Goal: Information Seeking & Learning: Learn about a topic

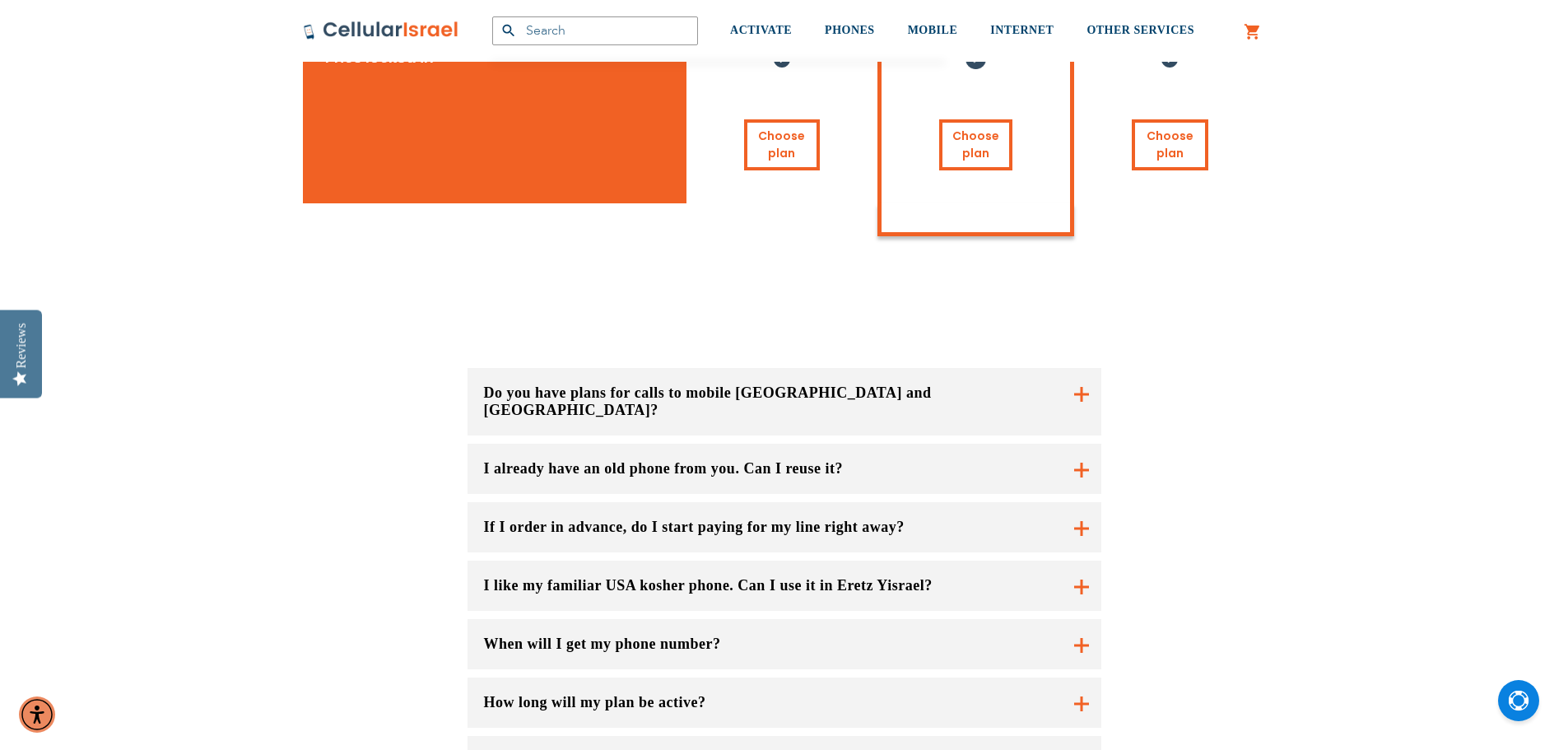
scroll to position [1153, 0]
click at [711, 501] on button "If I order in advance, do I start paying for my line right away?" at bounding box center [784, 526] width 633 height 50
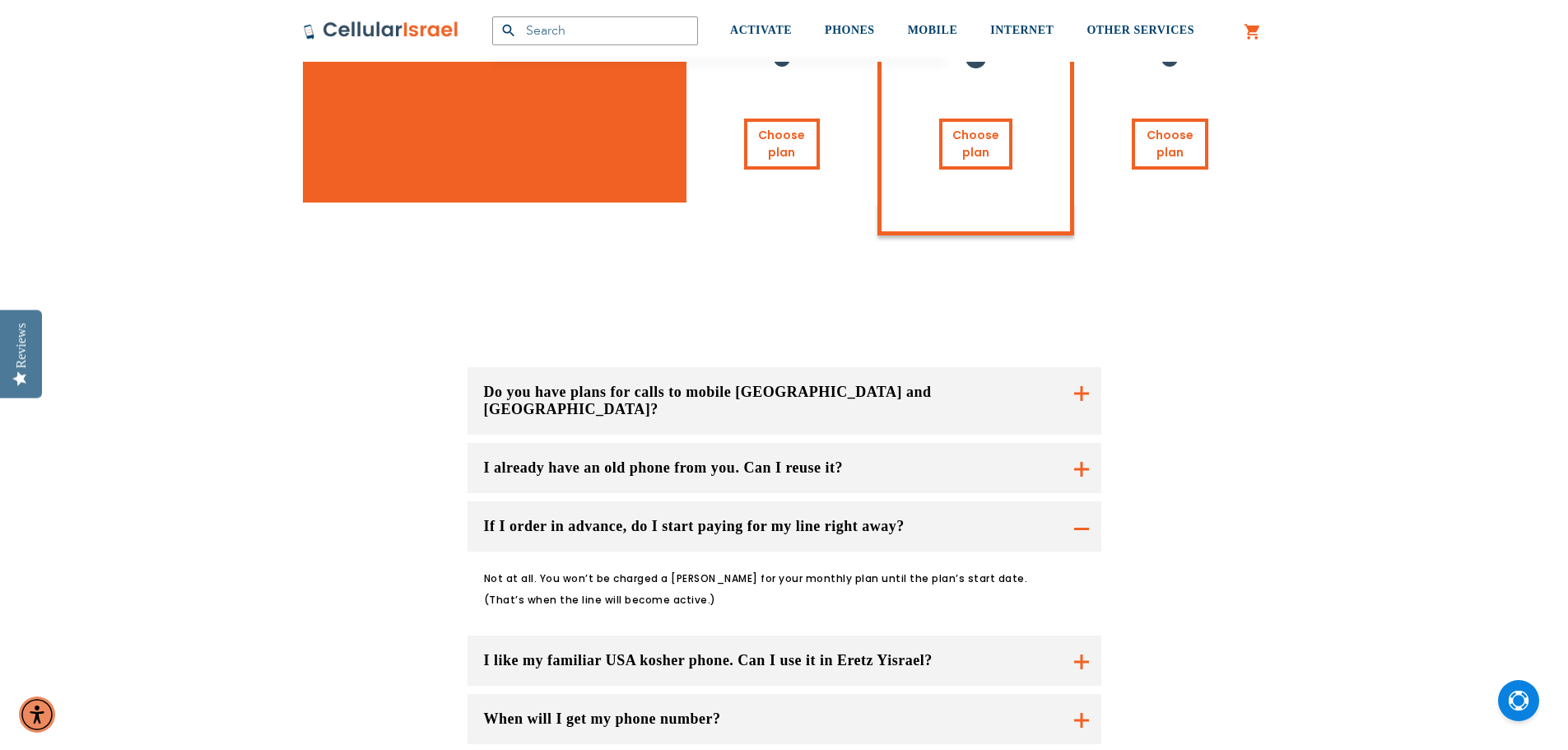
click at [711, 501] on button "If I order in advance, do I start paying for my line right away?" at bounding box center [784, 526] width 633 height 50
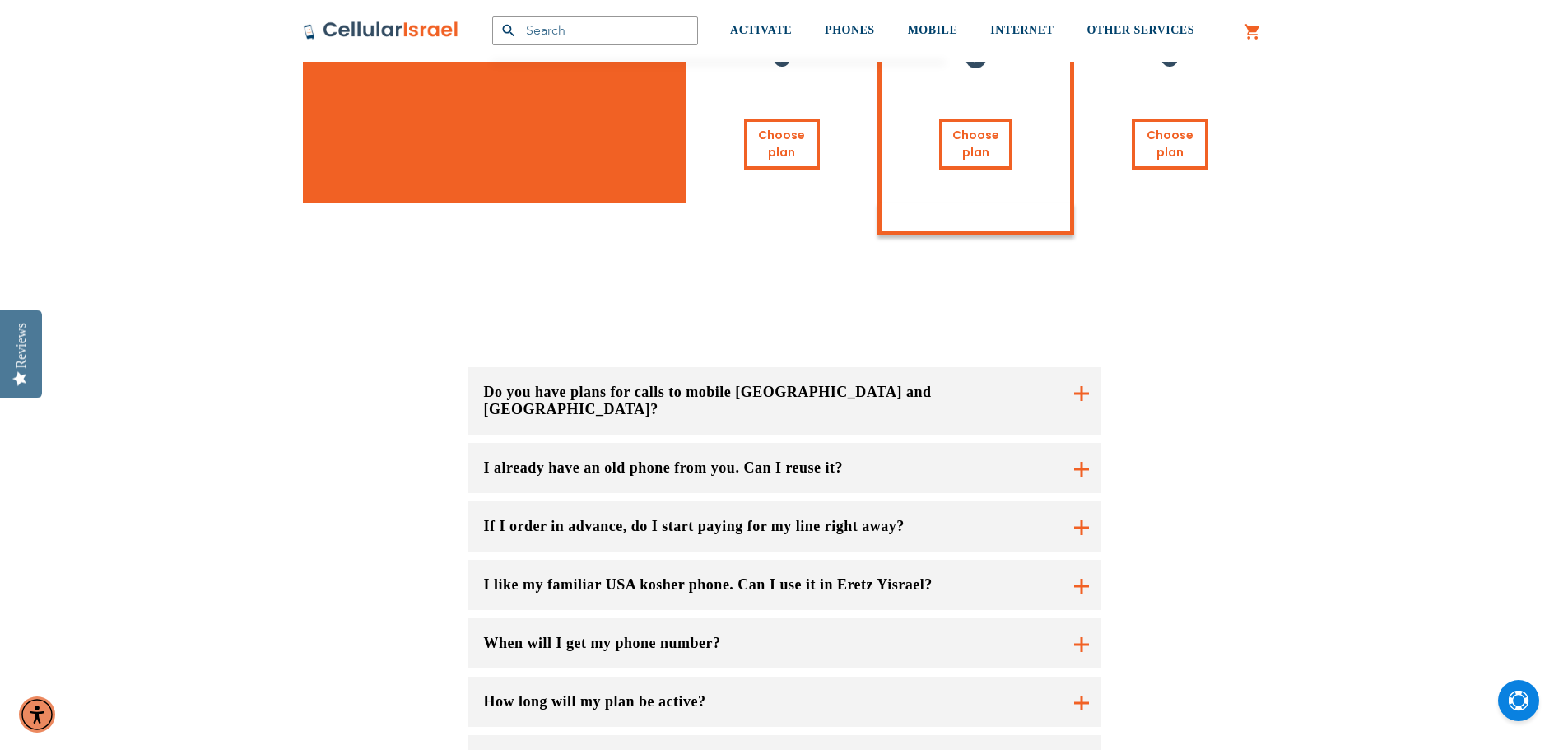
click at [695, 560] on button "I like my familiar USA kosher phone. Can I use it in Eretz Yisrael?" at bounding box center [784, 585] width 633 height 50
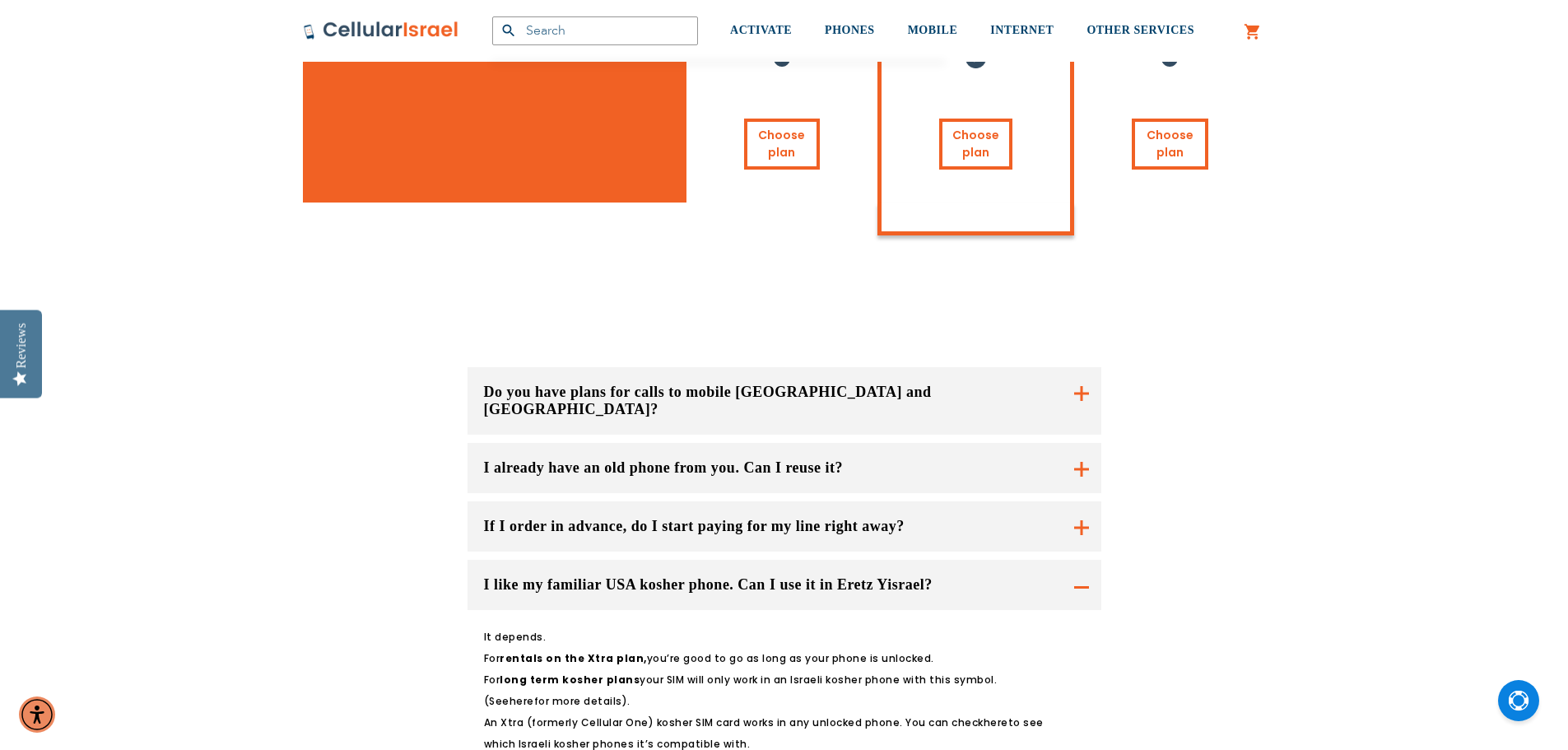
click at [695, 560] on button "I like my familiar USA kosher phone. Can I use it in Eretz Yisrael?" at bounding box center [784, 585] width 633 height 50
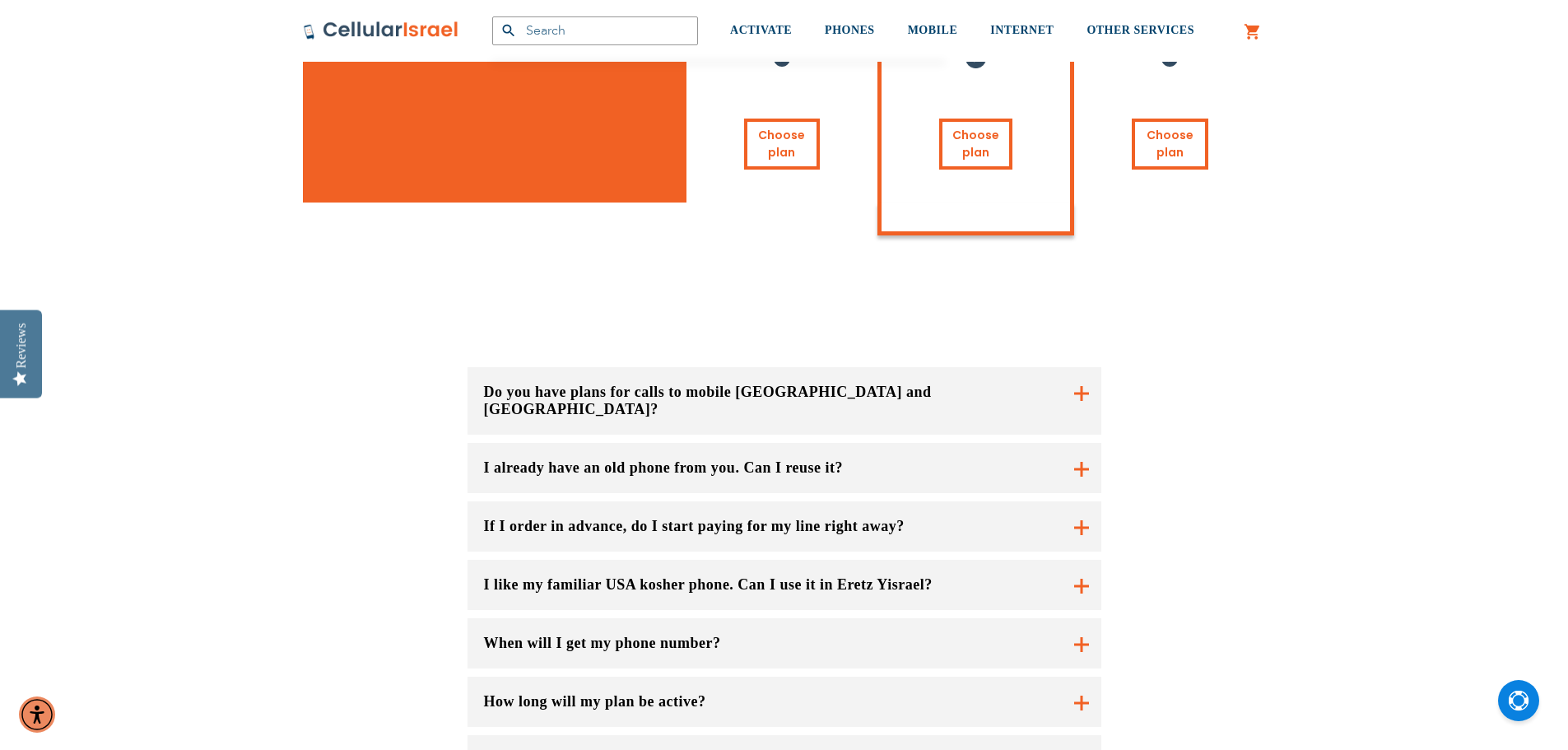
click at [689, 618] on button "When will I get my phone number?" at bounding box center [784, 643] width 633 height 50
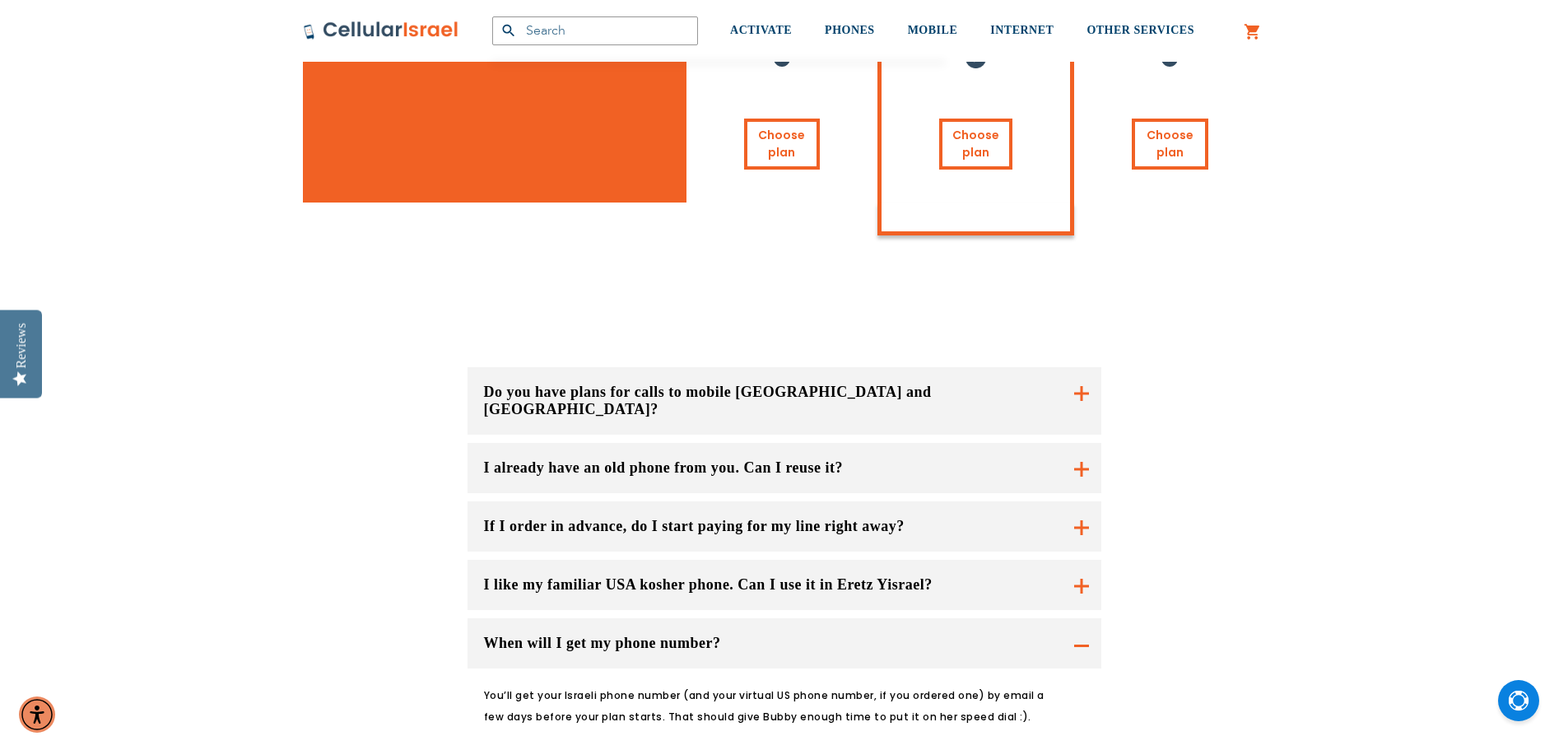
click at [689, 618] on button "When will I get my phone number?" at bounding box center [784, 643] width 633 height 50
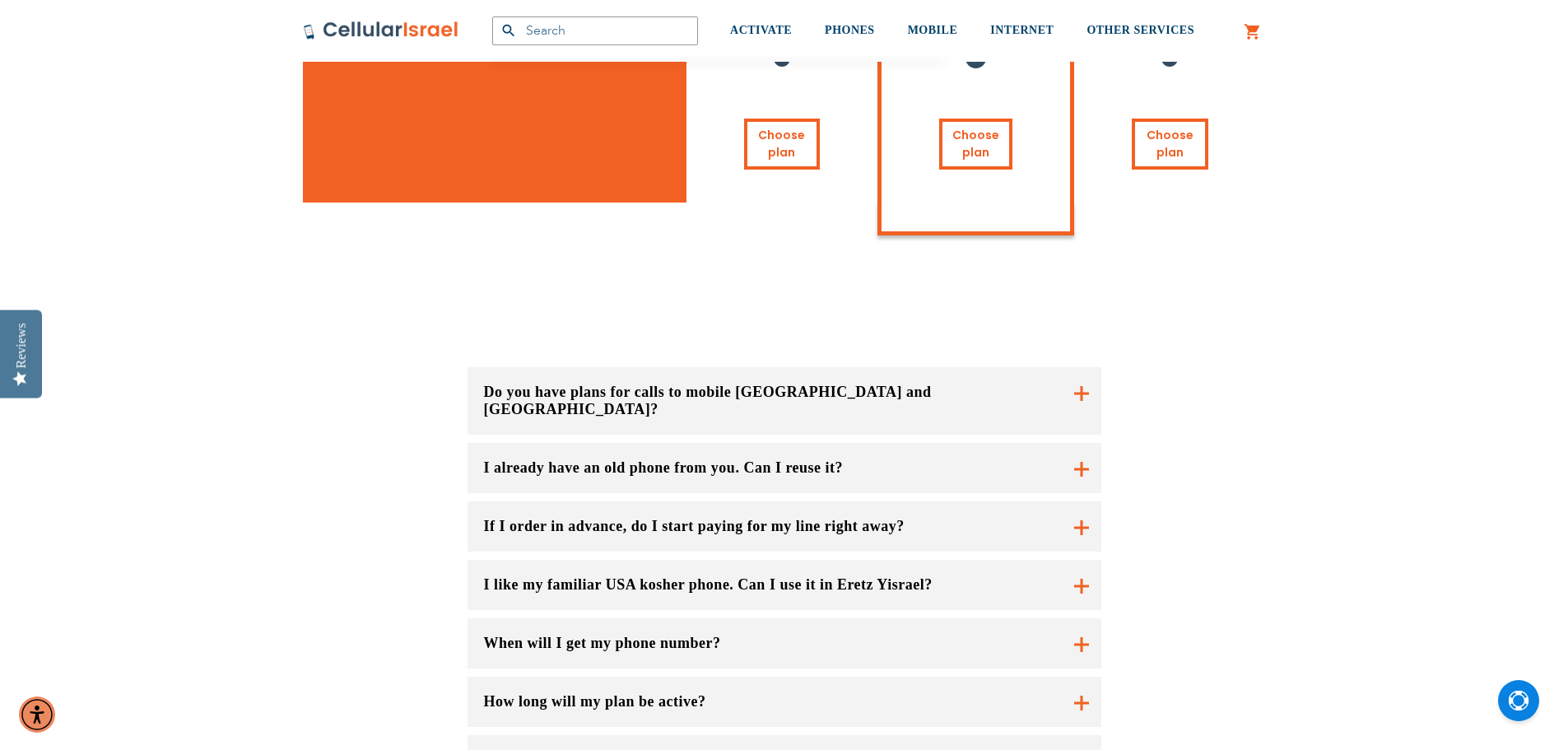
click at [638, 677] on button "How long will my plan be active?" at bounding box center [784, 702] width 633 height 50
click at [639, 677] on button "How long will my plan be active?" at bounding box center [784, 702] width 633 height 50
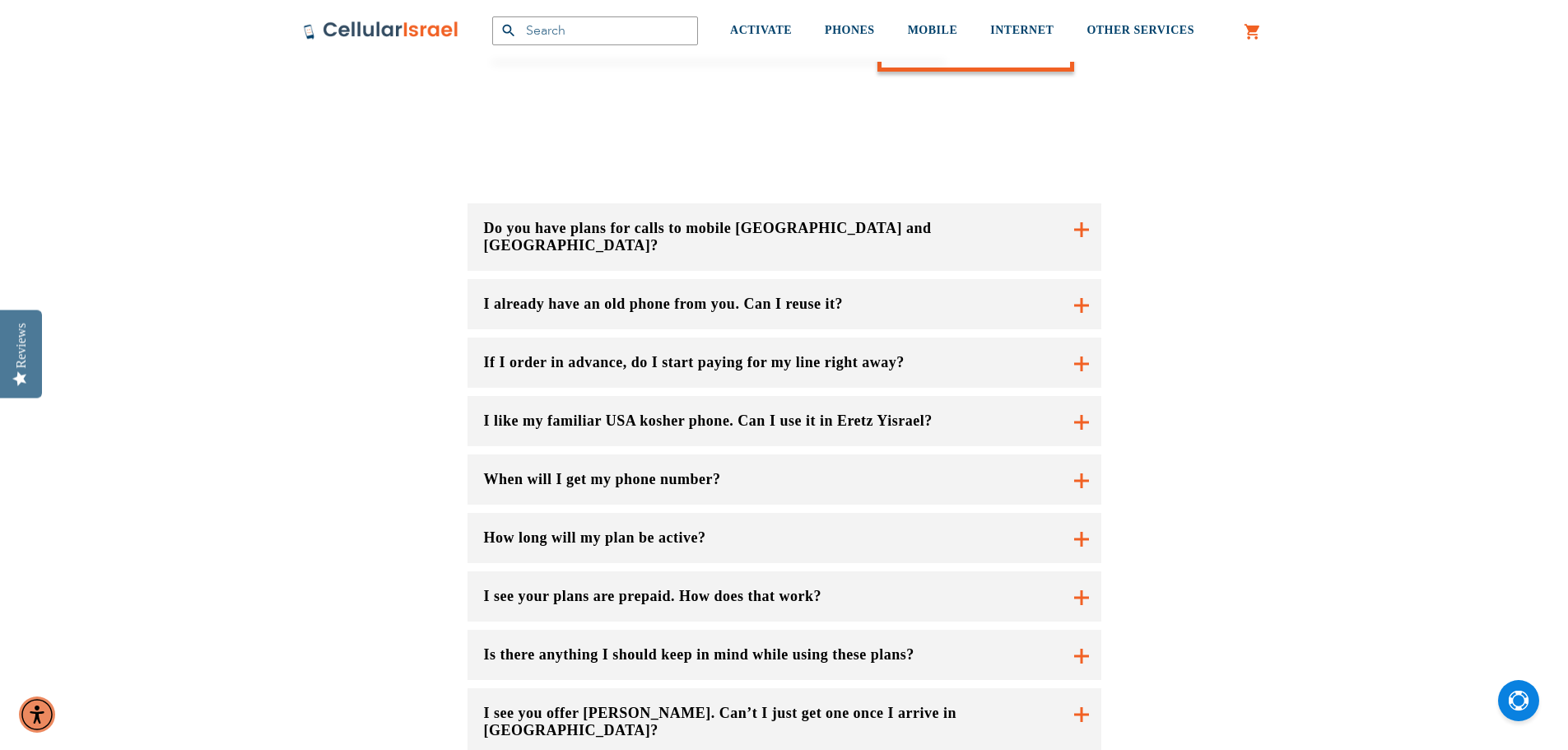
scroll to position [1318, 0]
click at [689, 512] on button "I see your plans are prepaid. How does that work?" at bounding box center [784, 537] width 633 height 50
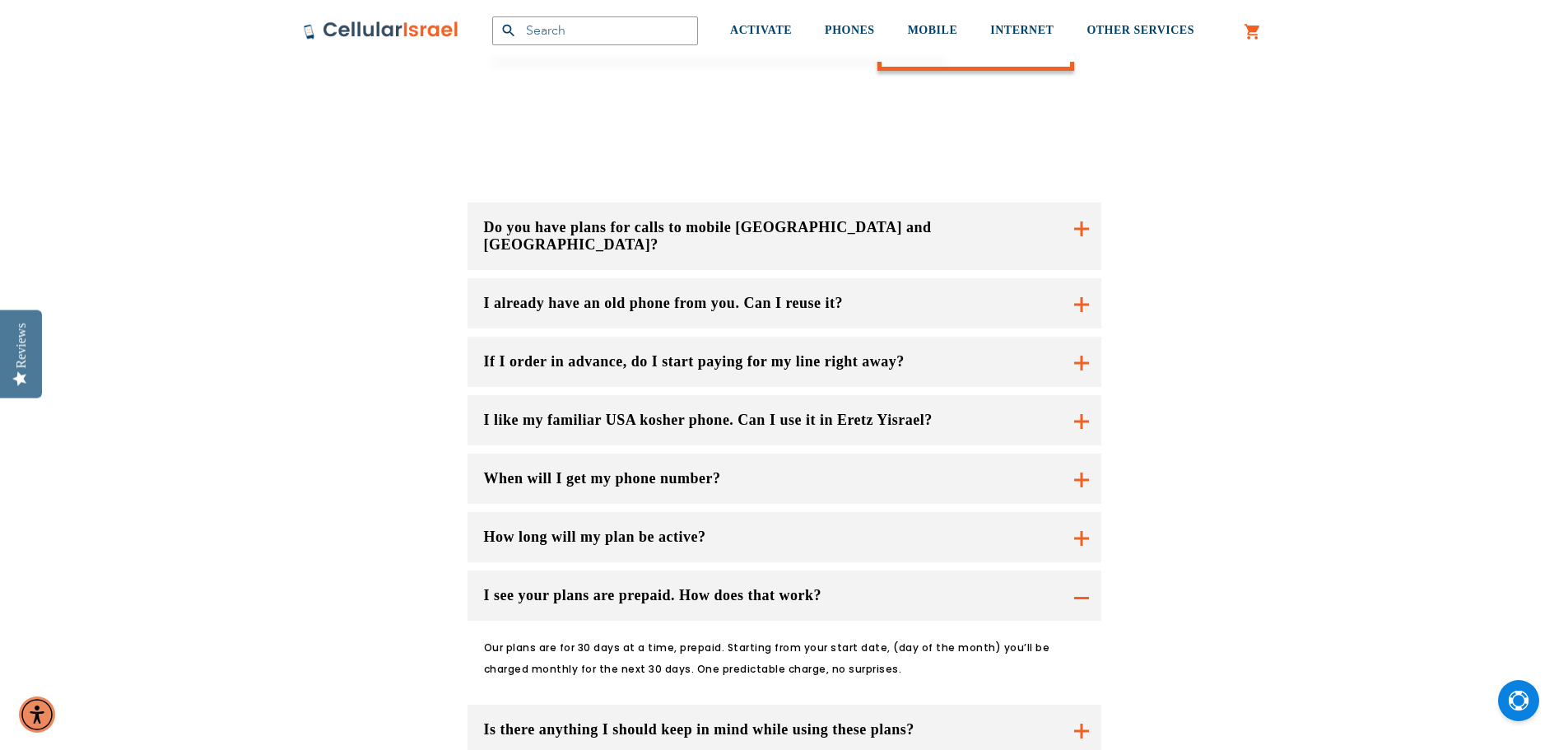
click at [705, 512] on button "I see your plans are prepaid. How does that work?" at bounding box center [784, 537] width 633 height 50
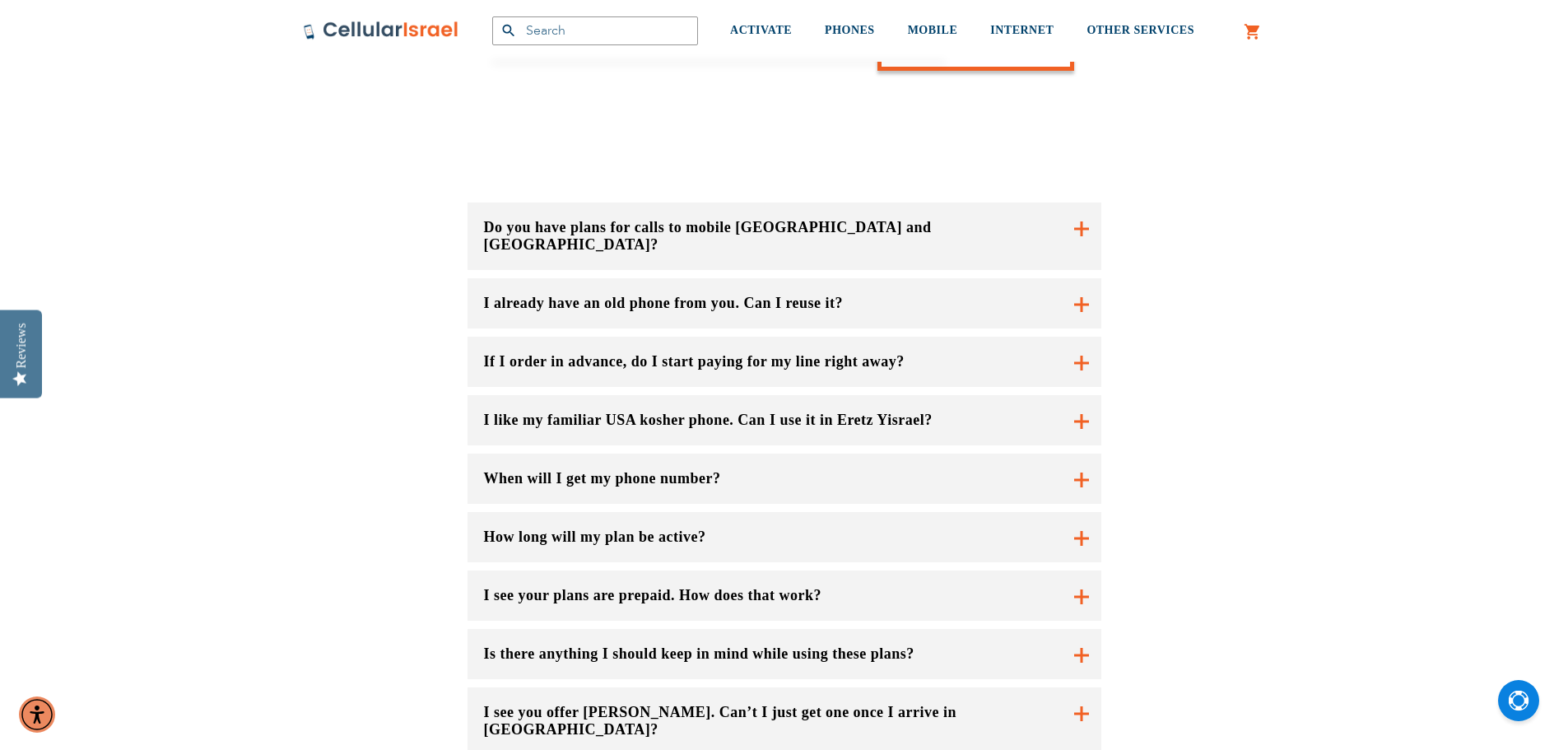
click at [666, 534] on button "Is there anything I should keep in mind while using these plans?" at bounding box center [784, 537] width 633 height 50
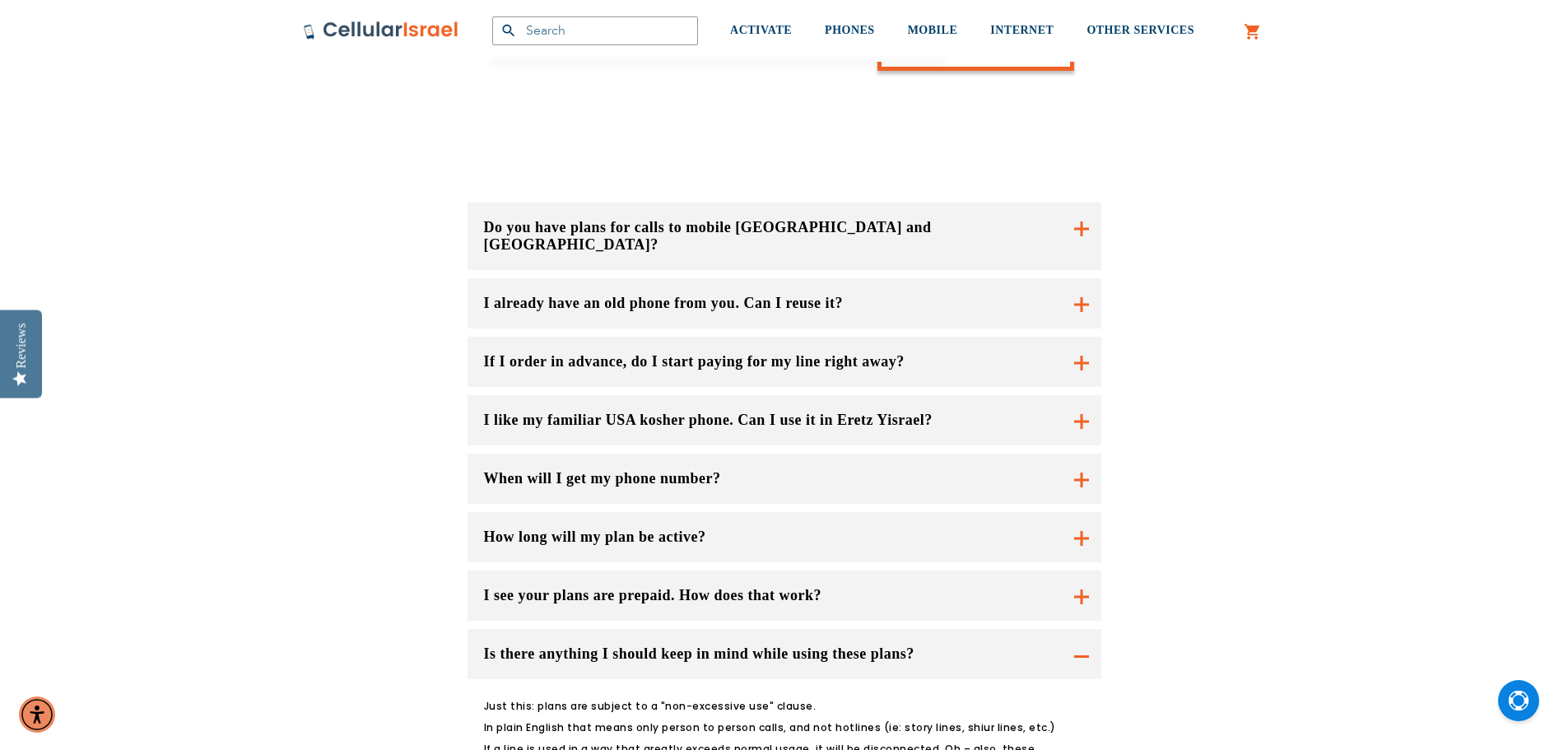
click at [679, 543] on button "Is there anything I should keep in mind while using these plans?" at bounding box center [784, 537] width 633 height 50
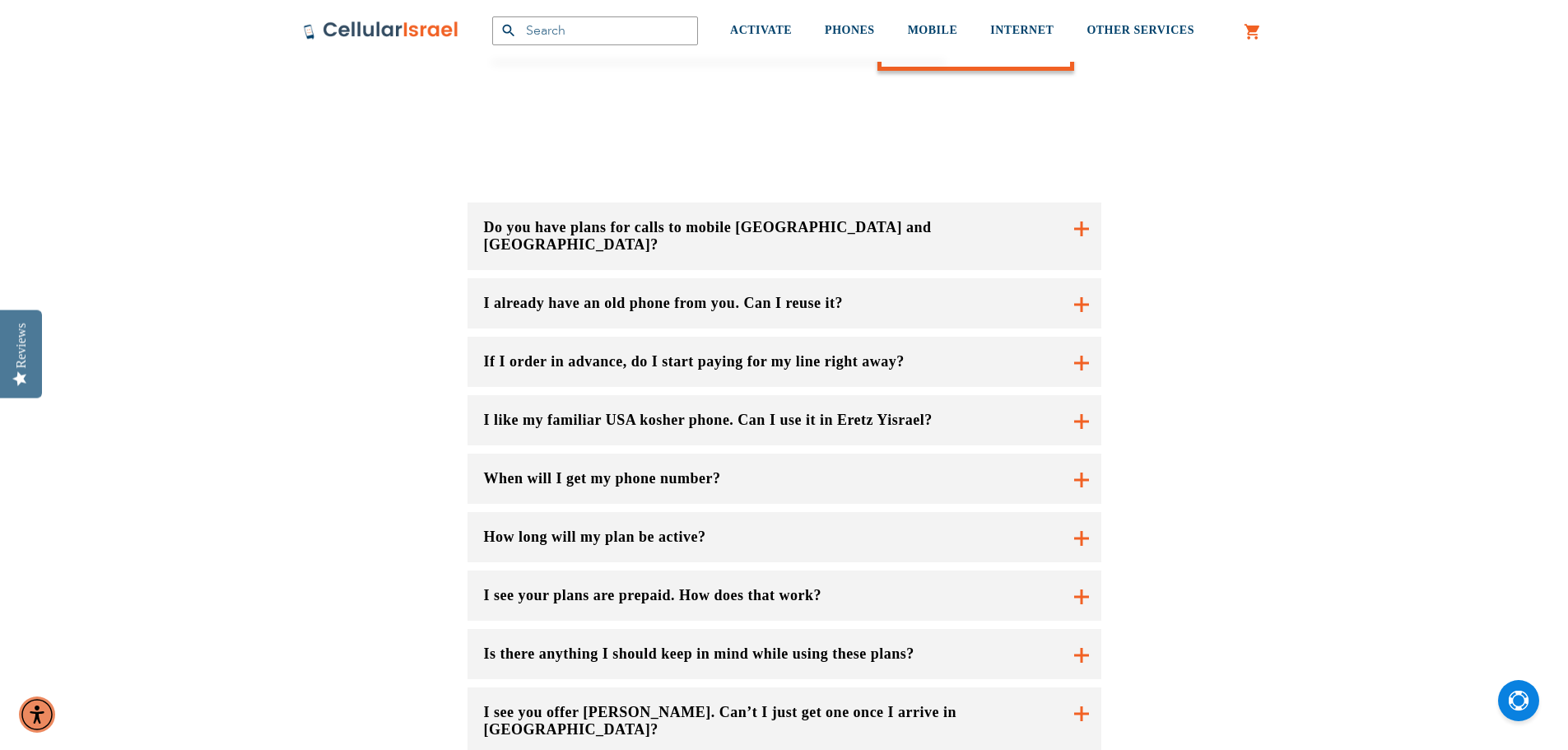
click at [667, 687] on button "I see you offer [PERSON_NAME]. Can’t I just get one once I arrive in [GEOGRAPHI…" at bounding box center [784, 721] width 633 height 68
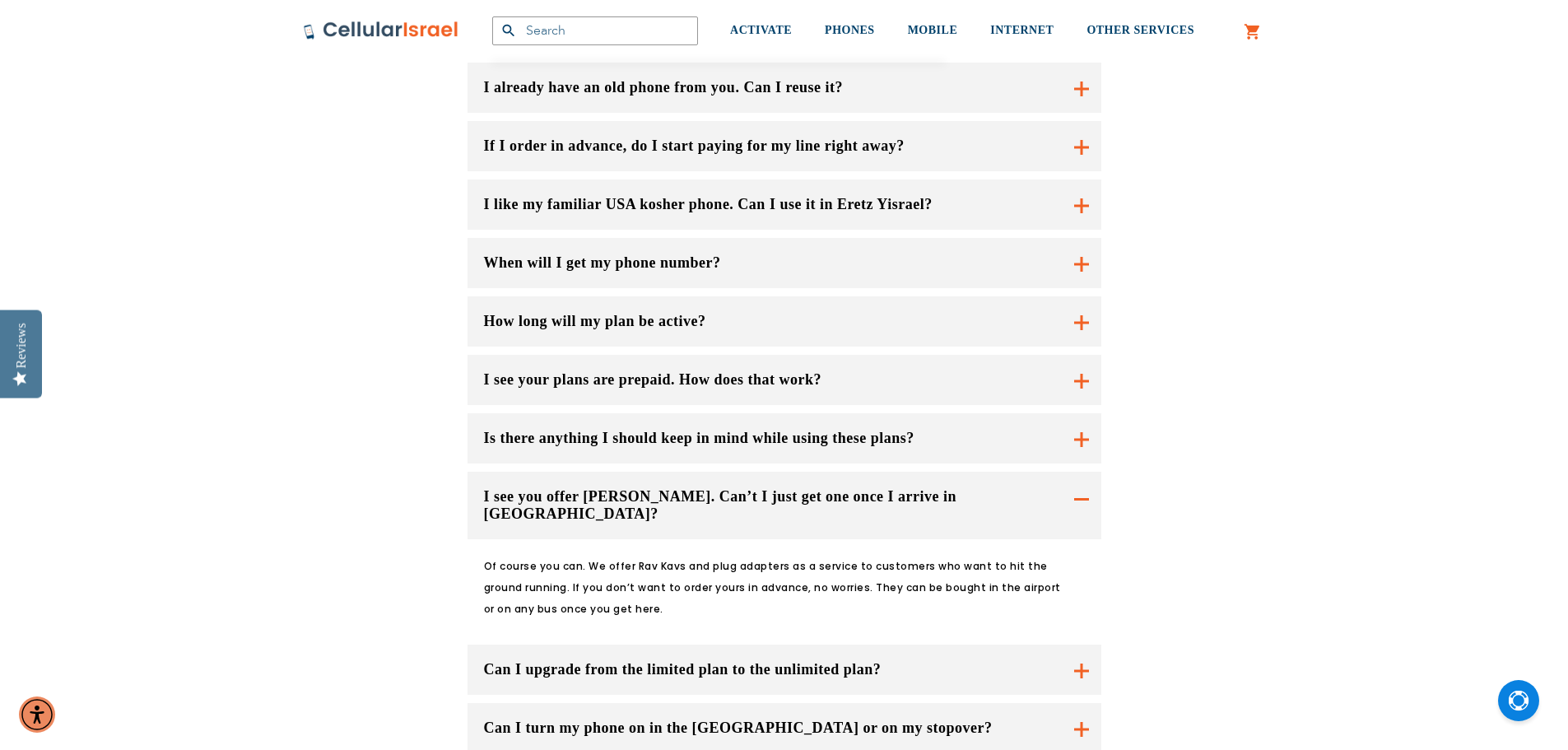
scroll to position [1564, 0]
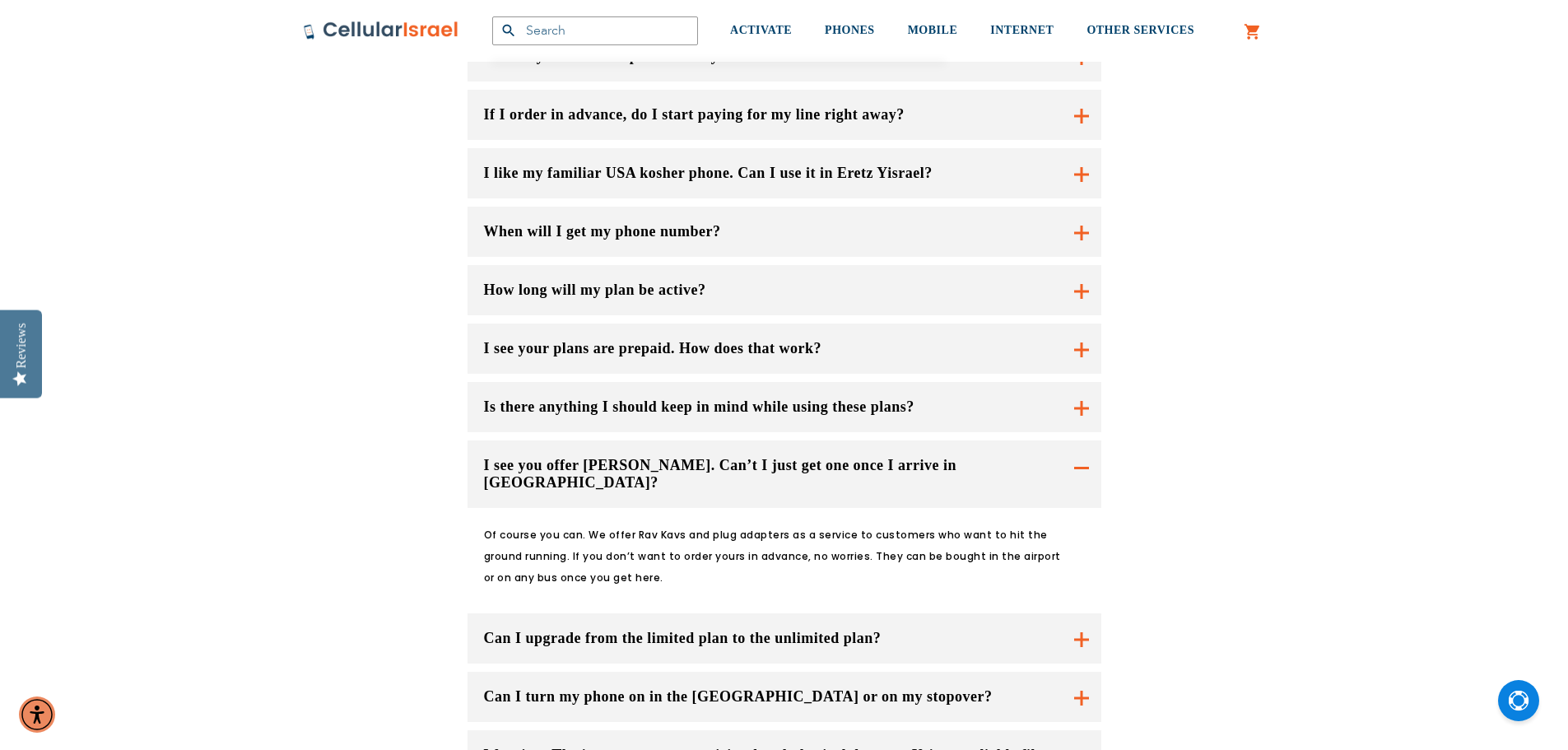
click at [755, 440] on button "I see you offer [PERSON_NAME]. Can’t I just get one once I arrive in [GEOGRAPHI…" at bounding box center [784, 474] width 633 height 68
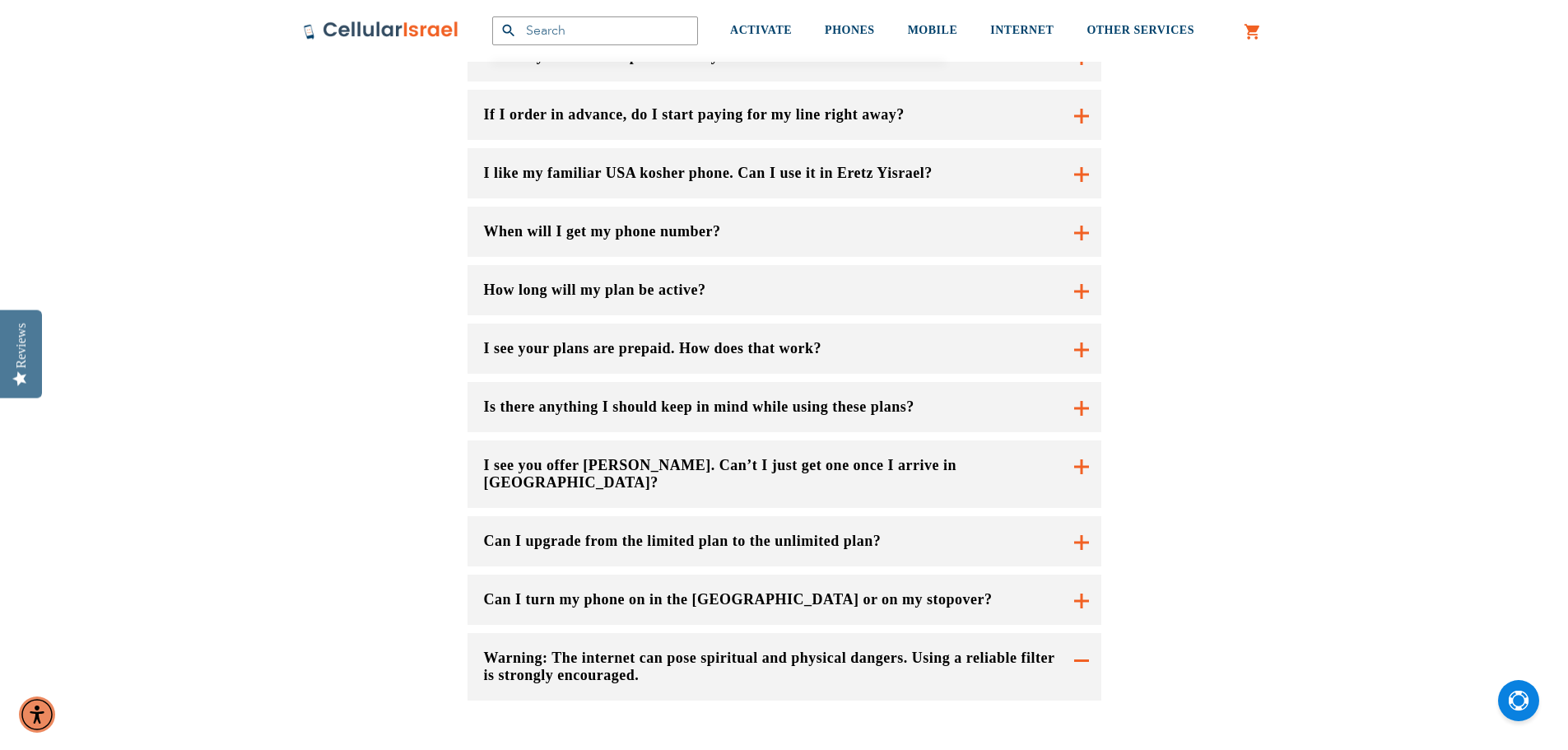
click at [749, 389] on div "Do you have plans for calls to mobile [GEOGRAPHIC_DATA] and [GEOGRAPHIC_DATA]? …" at bounding box center [784, 328] width 633 height 745
click at [748, 516] on button "Can I upgrade from the limited plan to the unlimited plan?" at bounding box center [784, 540] width 633 height 50
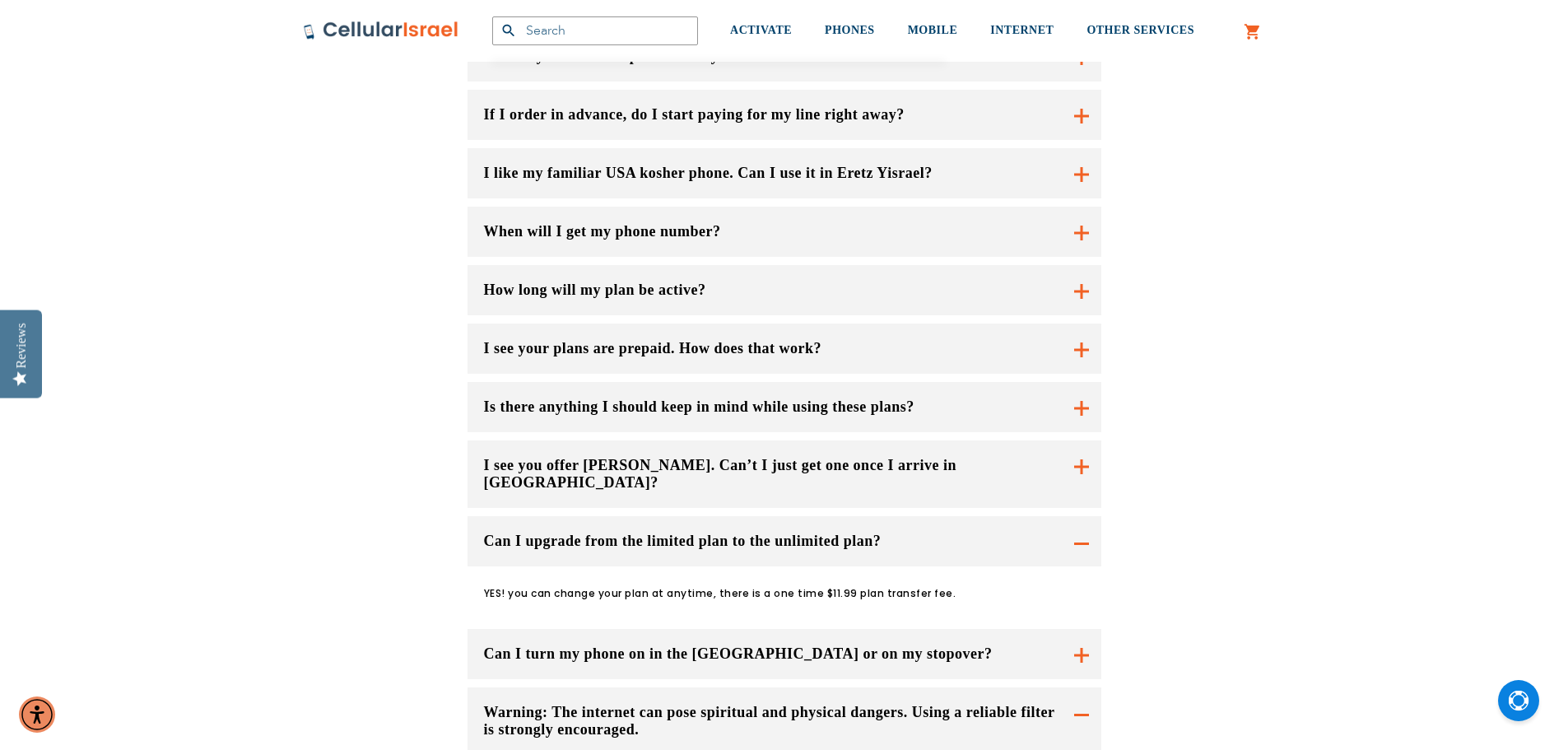
click at [744, 516] on button "Can I upgrade from the limited plan to the unlimited plan?" at bounding box center [784, 540] width 633 height 50
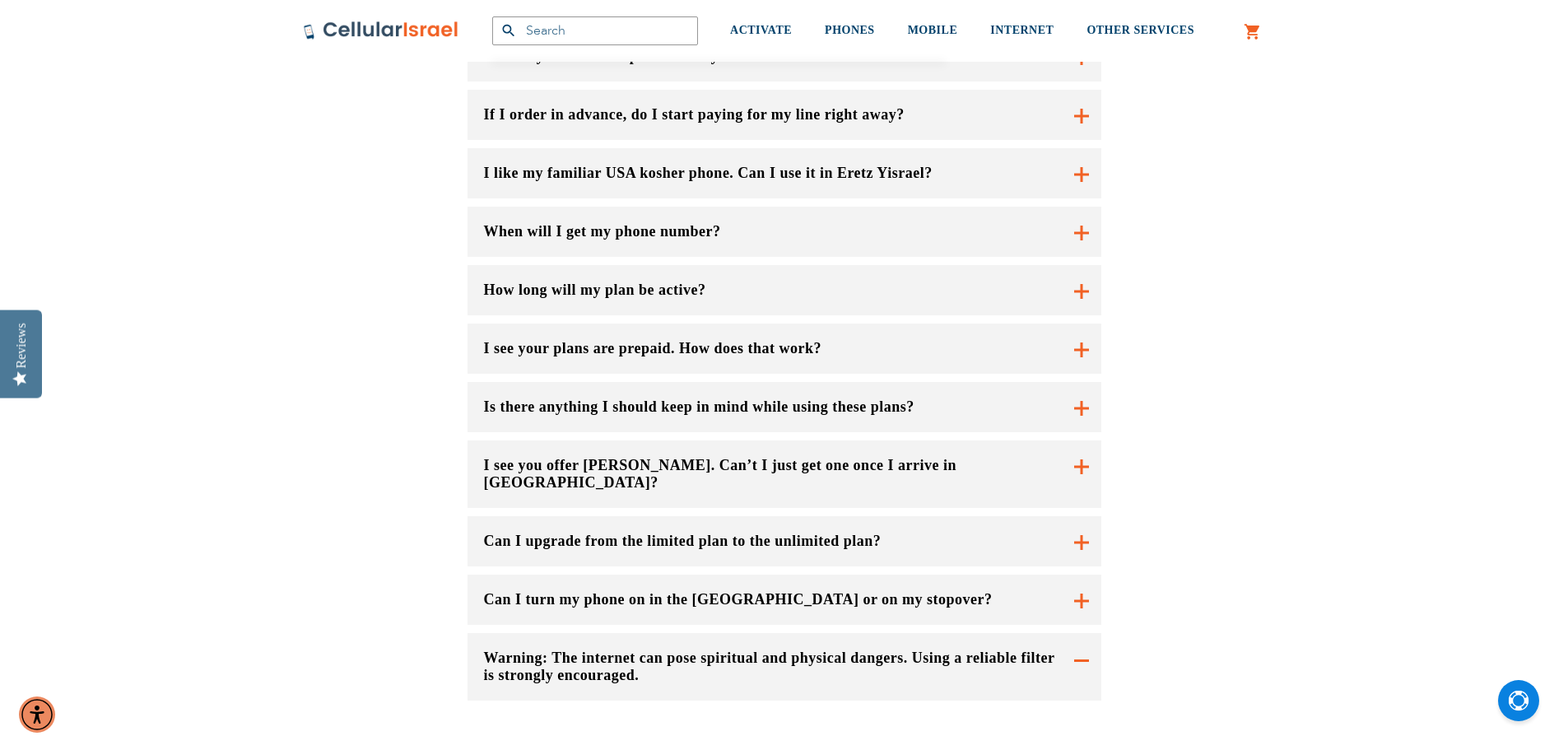
click at [723, 474] on button "Can I turn my phone on in the [GEOGRAPHIC_DATA] or on my stopover?" at bounding box center [784, 474] width 633 height 68
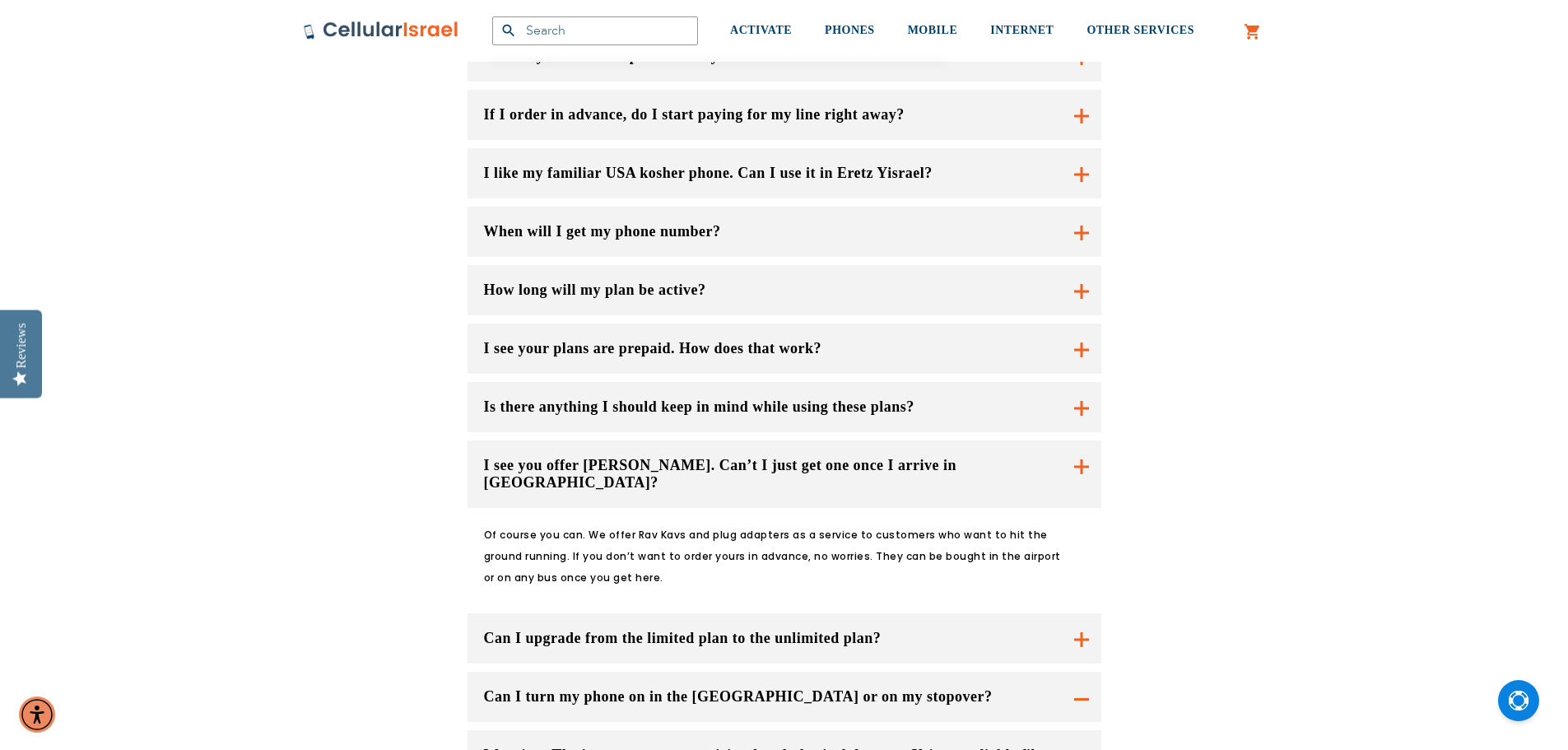
click at [697, 508] on button "Can I turn my phone on in the [GEOGRAPHIC_DATA] or on my stopover?" at bounding box center [784, 474] width 633 height 68
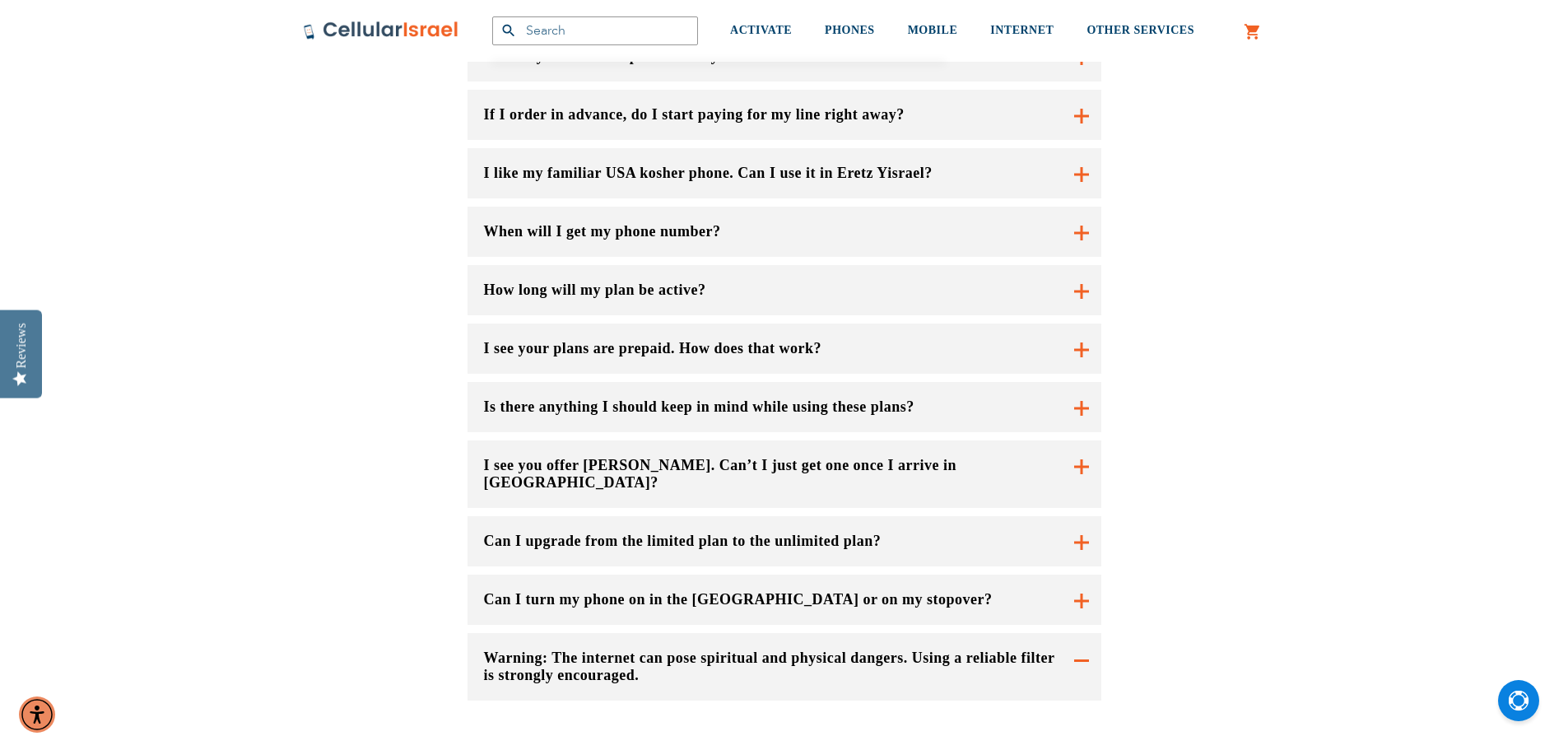
click at [735, 487] on button "Can I turn my phone on in the [GEOGRAPHIC_DATA] or on my stopover?" at bounding box center [784, 474] width 633 height 68
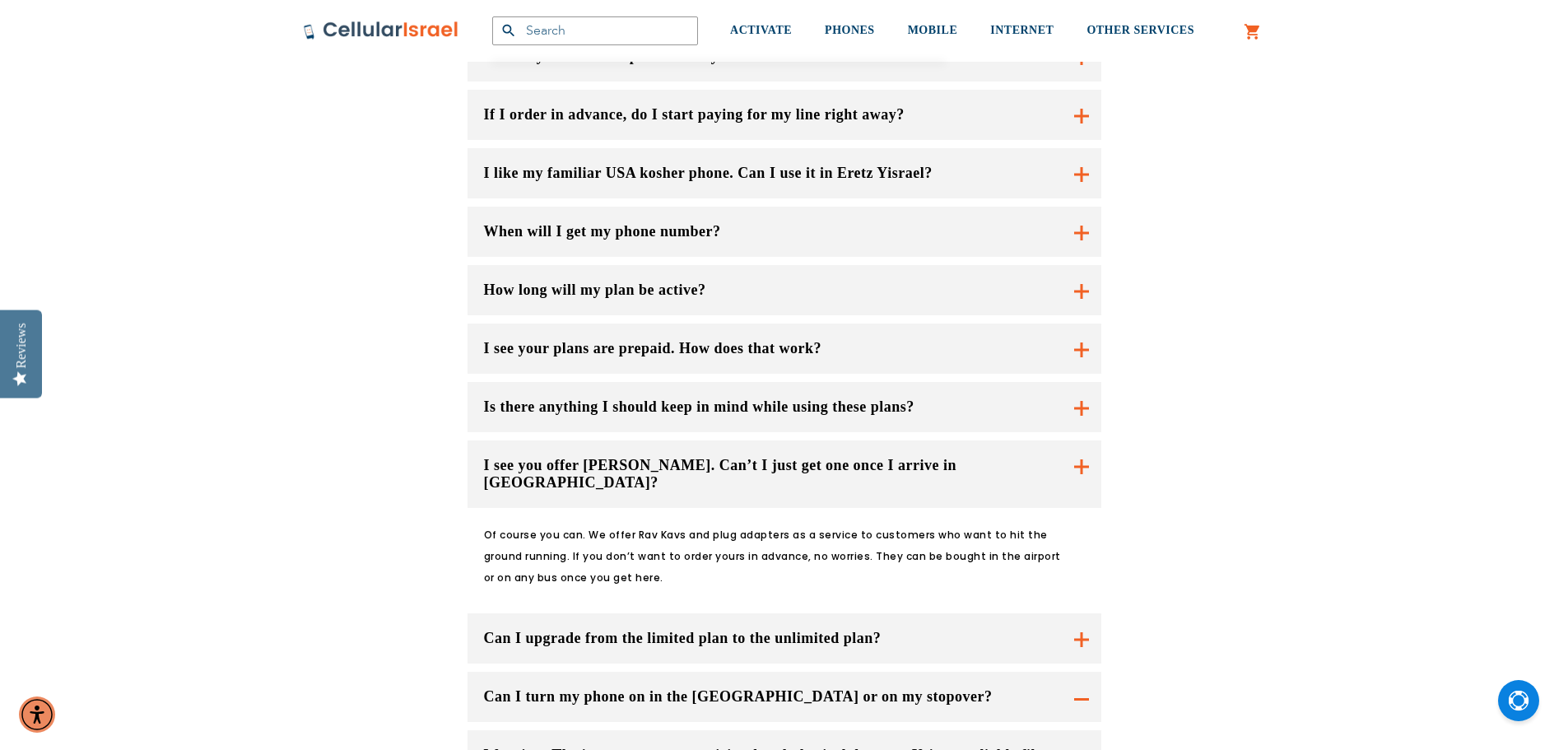
click at [820, 508] on button "Can I turn my phone on in the [GEOGRAPHIC_DATA] or on my stopover?" at bounding box center [784, 474] width 633 height 68
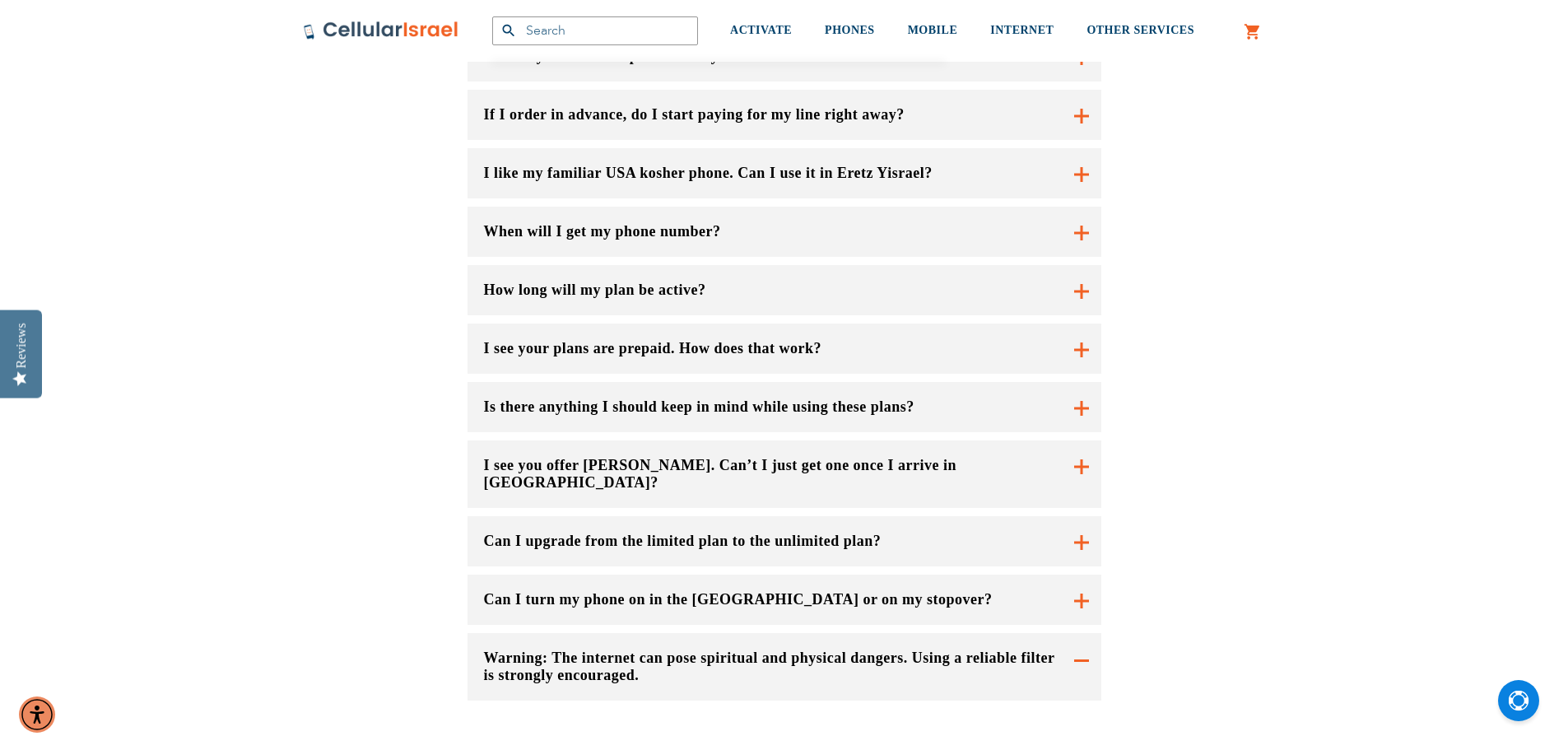
drag, startPoint x: 1055, startPoint y: 500, endPoint x: 1098, endPoint y: 485, distance: 45.5
click at [1057, 501] on div "Do you have plans for calls to mobile [GEOGRAPHIC_DATA] and [GEOGRAPHIC_DATA]? …" at bounding box center [784, 328] width 633 height 745
click at [1085, 488] on button "Can I turn my phone on in the [GEOGRAPHIC_DATA] or on my stopover?" at bounding box center [784, 474] width 633 height 68
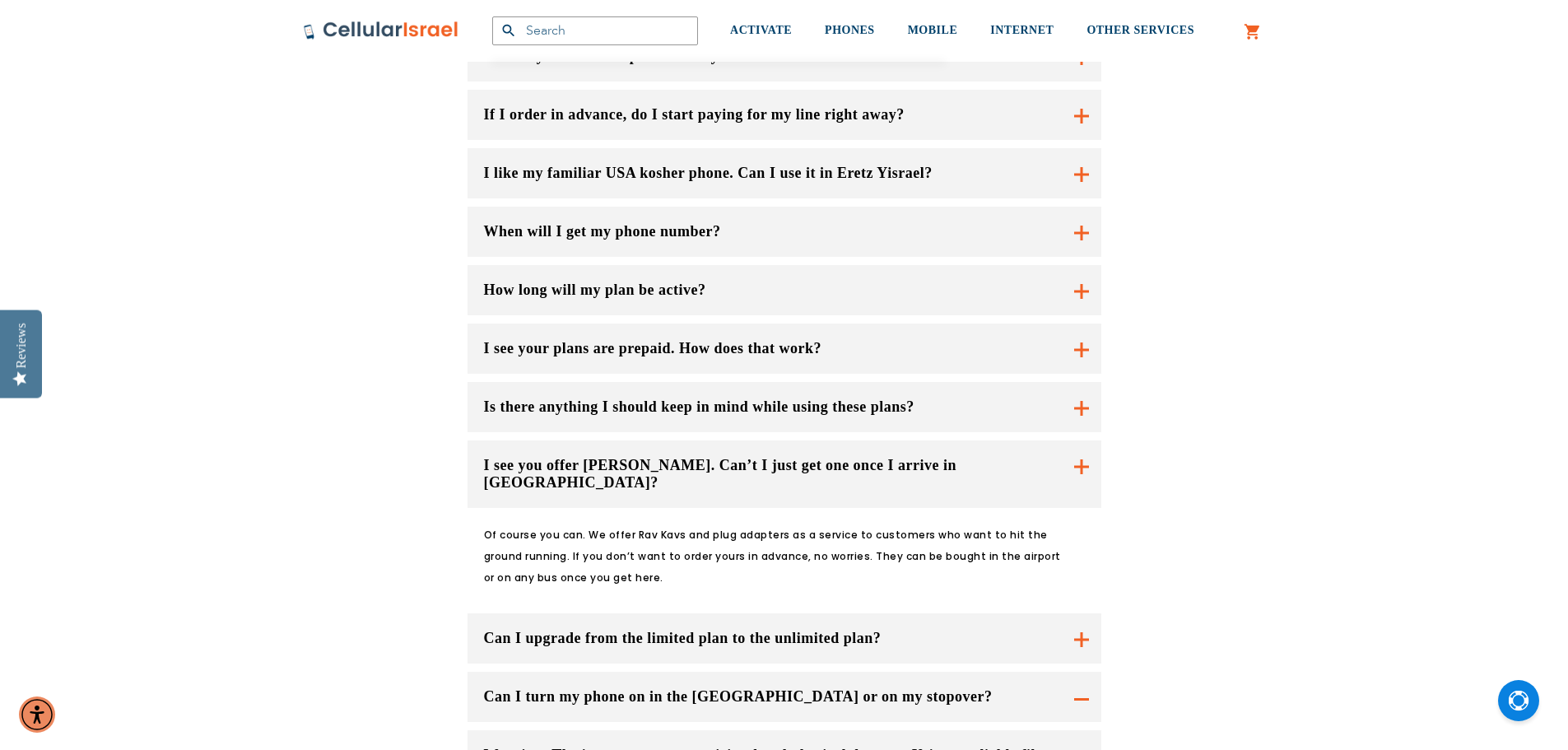
click at [1069, 508] on button "Can I turn my phone on in the [GEOGRAPHIC_DATA] or on my stopover?" at bounding box center [784, 474] width 633 height 68
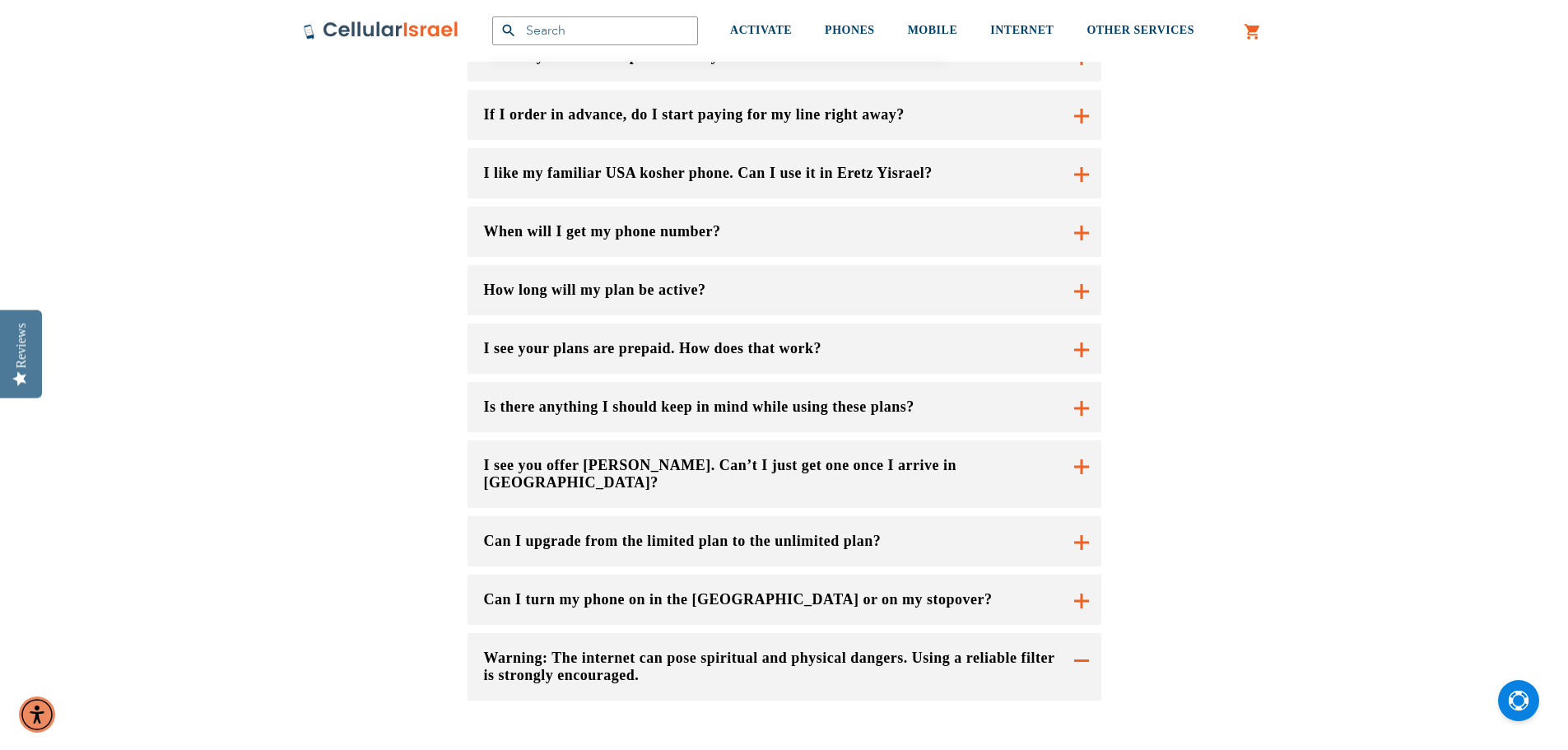
click at [965, 633] on button "Warning: The internet can pose spiritual and physical dangers. Using a reliable…" at bounding box center [784, 667] width 633 height 68
click at [1019, 633] on button "Warning: The internet can pose spiritual and physical dangers. Using a reliable…" at bounding box center [784, 667] width 633 height 68
click at [1058, 633] on button "Warning: The internet can pose spiritual and physical dangers. Using a reliable…" at bounding box center [784, 667] width 633 height 68
click at [1089, 489] on button "Can I turn my phone on in the [GEOGRAPHIC_DATA] or on my stopover?" at bounding box center [784, 474] width 633 height 68
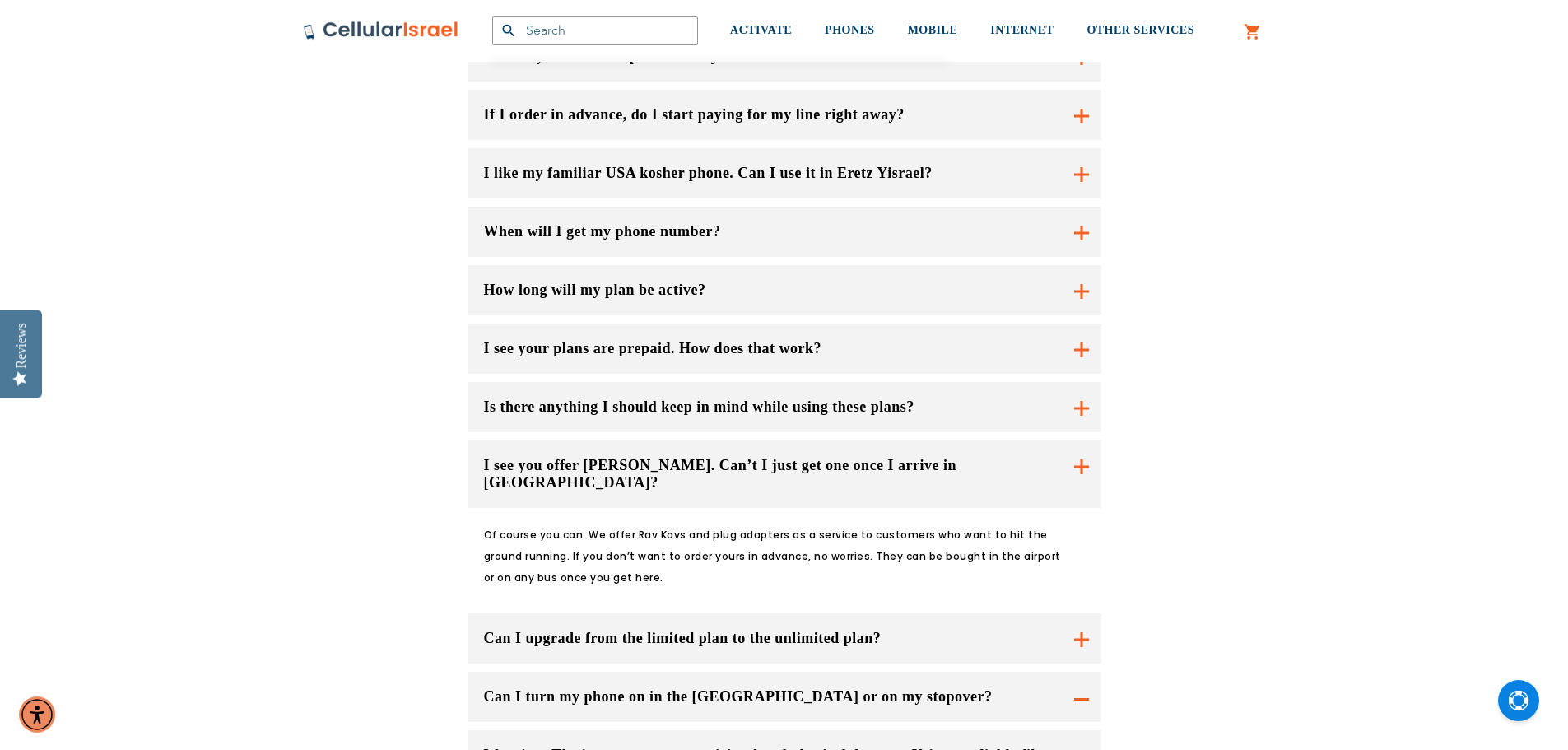
click at [1059, 613] on button "Can I upgrade from the limited plan to the unlimited plan?" at bounding box center [784, 638] width 633 height 50
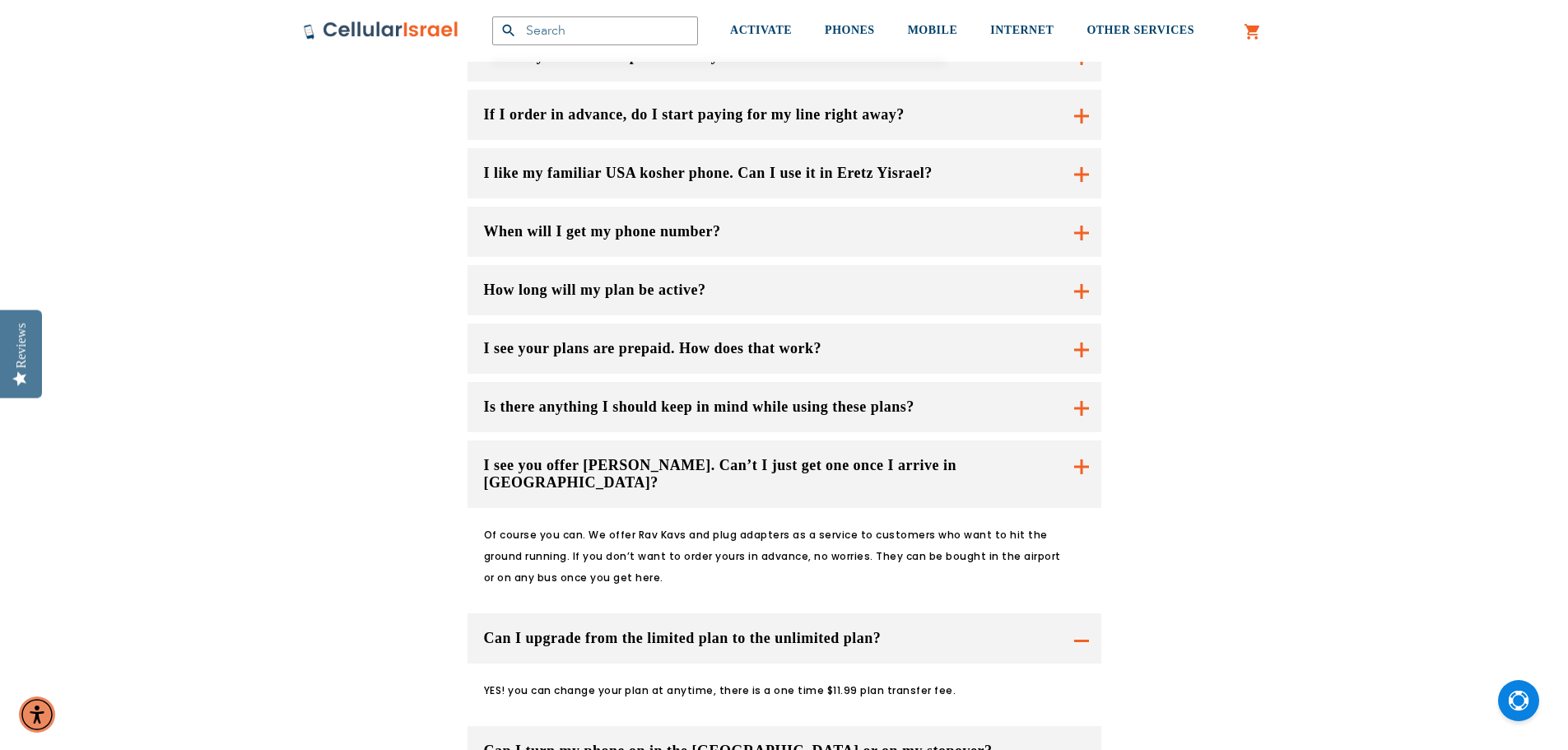
click at [723, 680] on p "YES! you can change your plan at anytime, there is a one time $11.99 plan trans…" at bounding box center [774, 691] width 580 height 21
click at [1046, 508] on button "Can I turn my phone on in the [GEOGRAPHIC_DATA] or on my stopover?" at bounding box center [784, 474] width 633 height 68
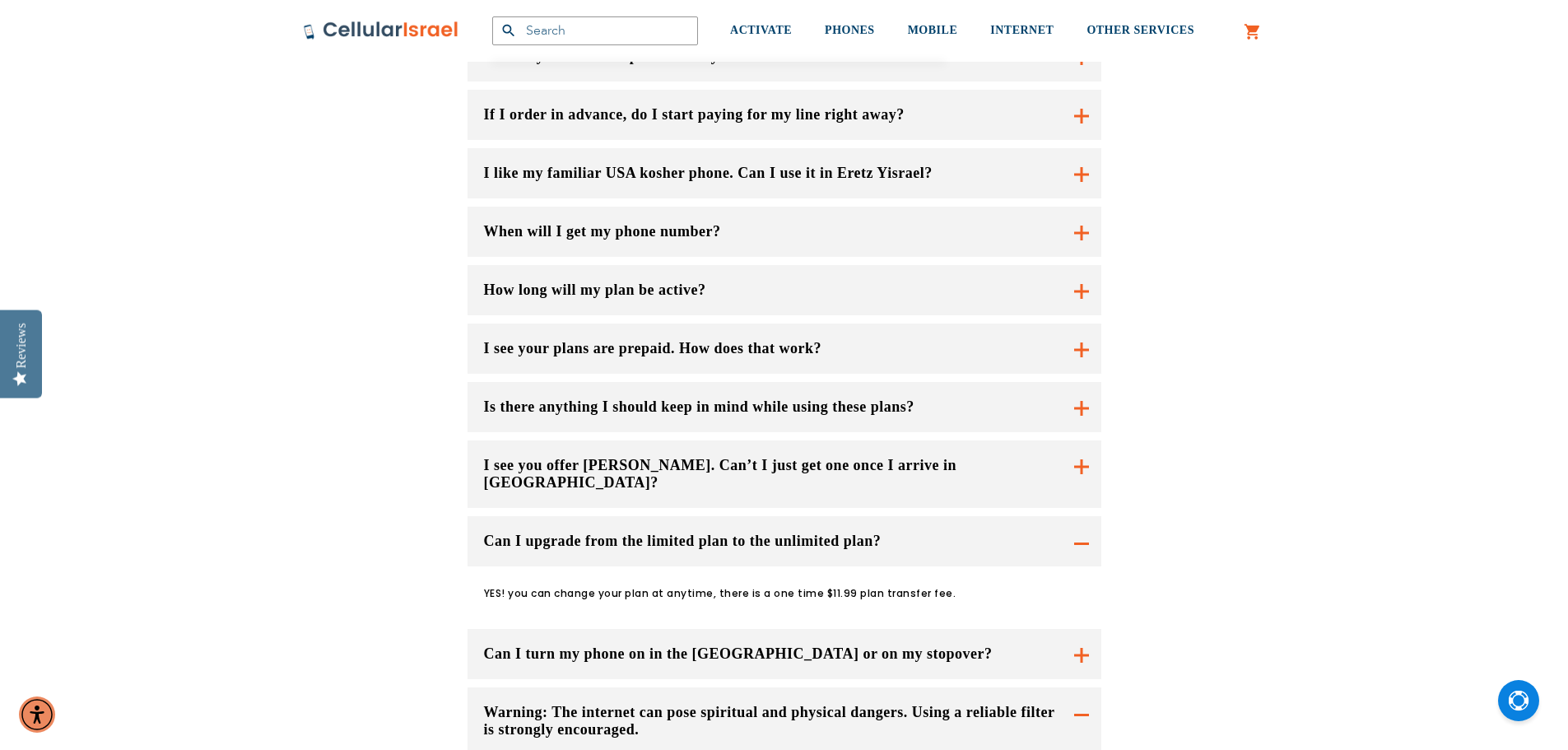
click at [1074, 508] on button "Can I turn my phone on in the [GEOGRAPHIC_DATA] or on my stopover?" at bounding box center [784, 474] width 633 height 68
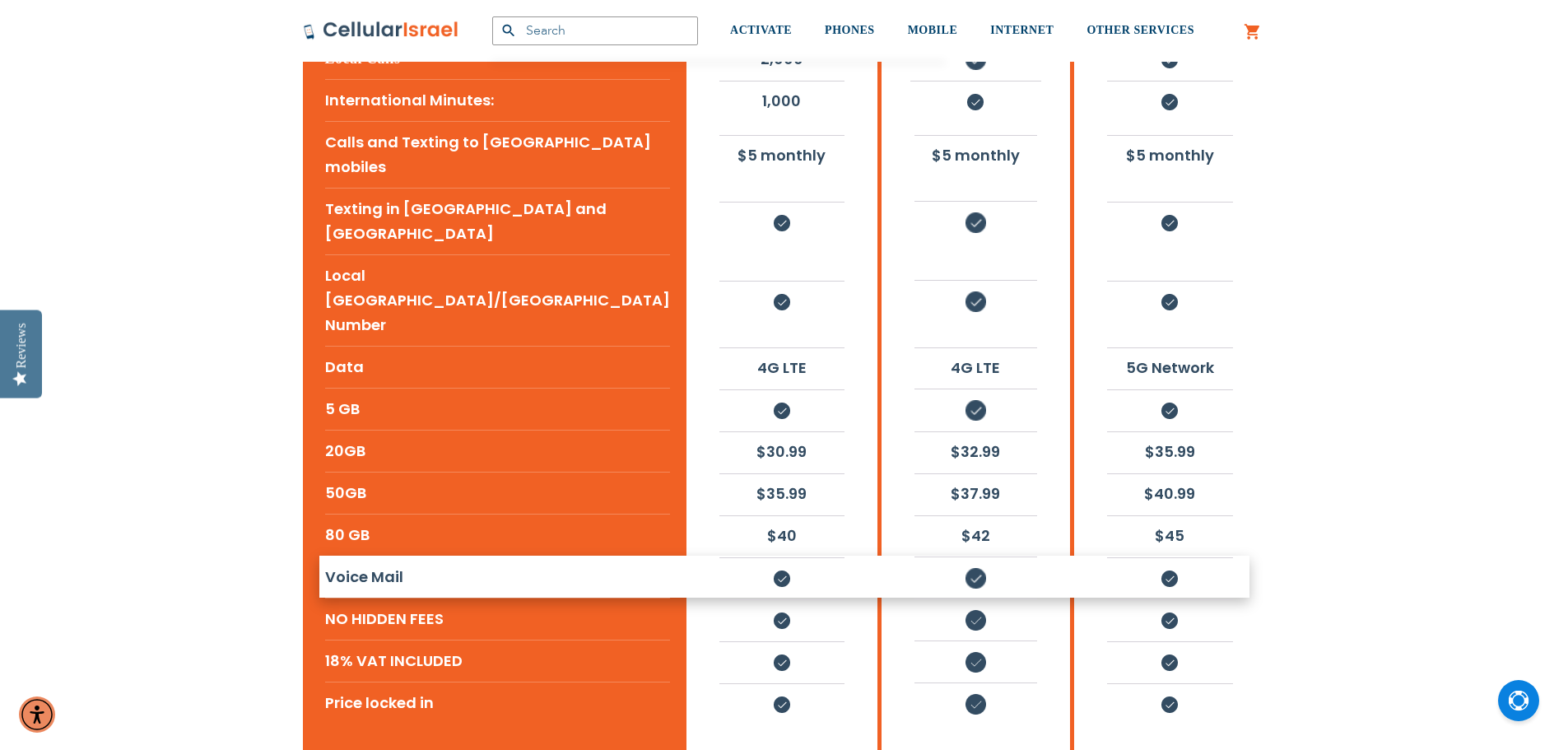
scroll to position [494, 0]
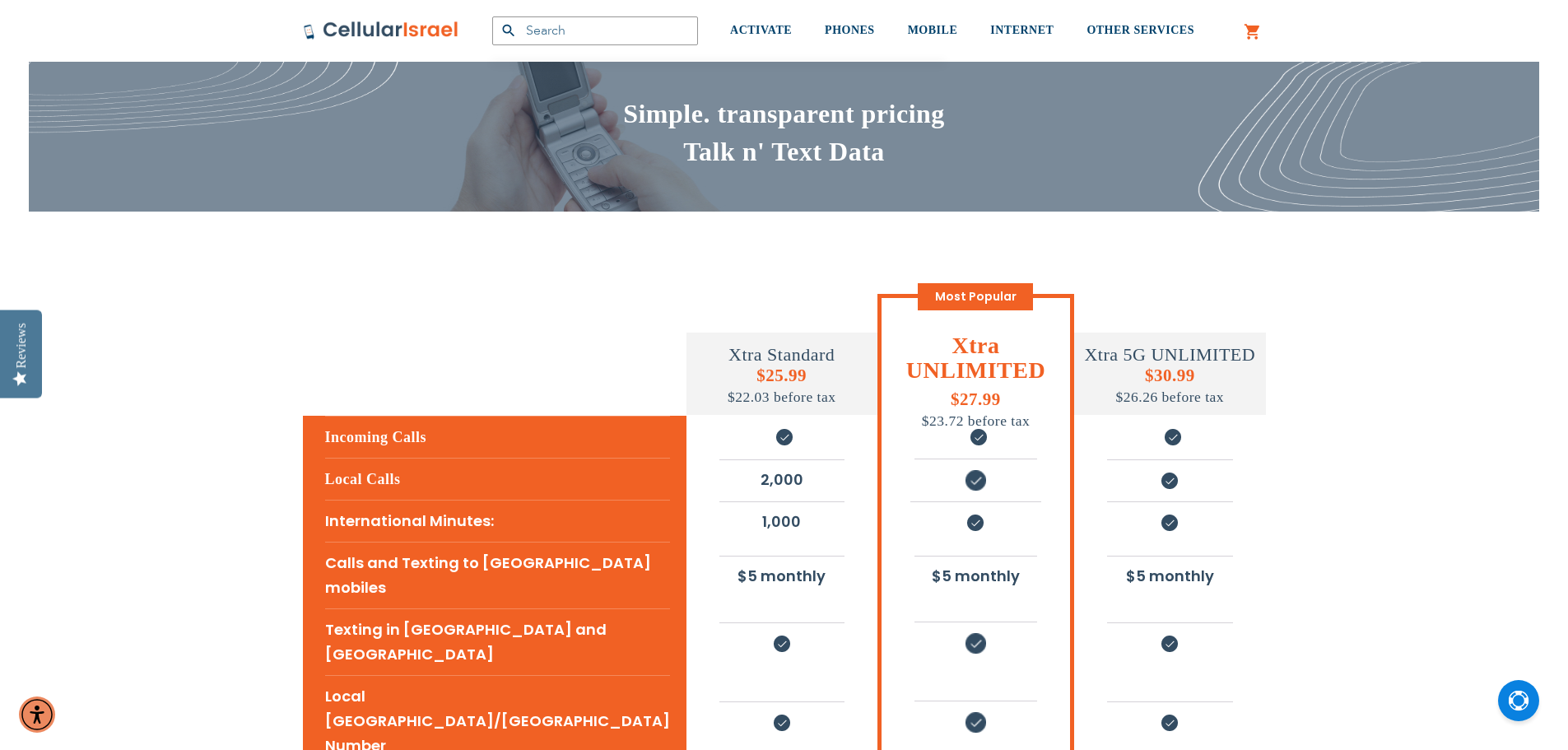
scroll to position [0, 0]
